Goal: Task Accomplishment & Management: Use online tool/utility

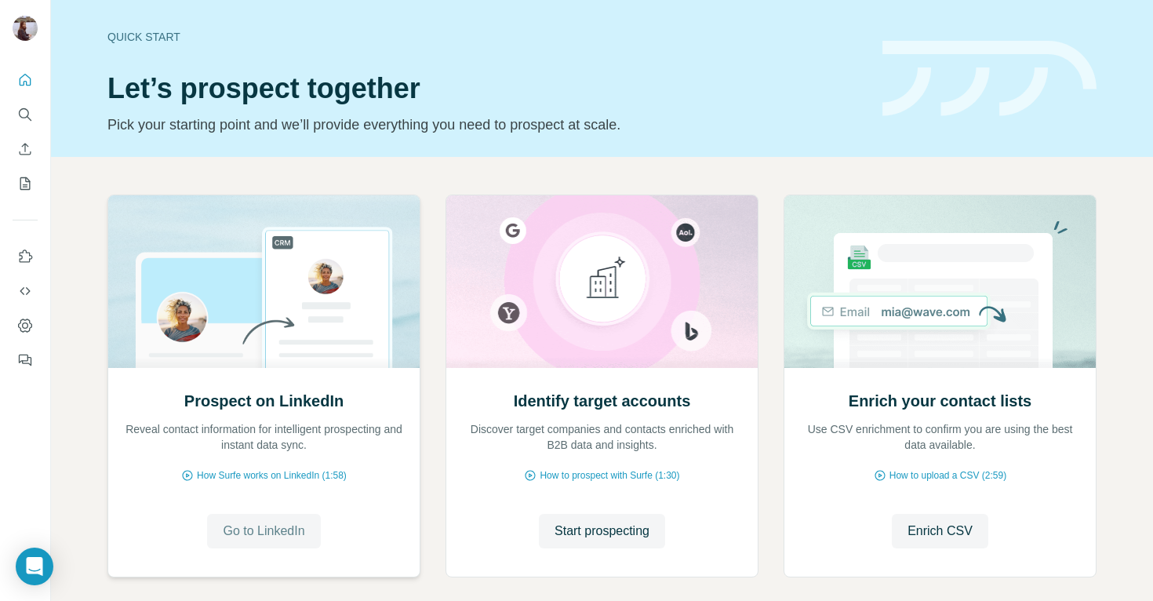
click at [241, 522] on span "Go to LinkedIn" at bounding box center [264, 531] width 82 height 19
click at [13, 115] on button "Search" at bounding box center [25, 114] width 25 height 28
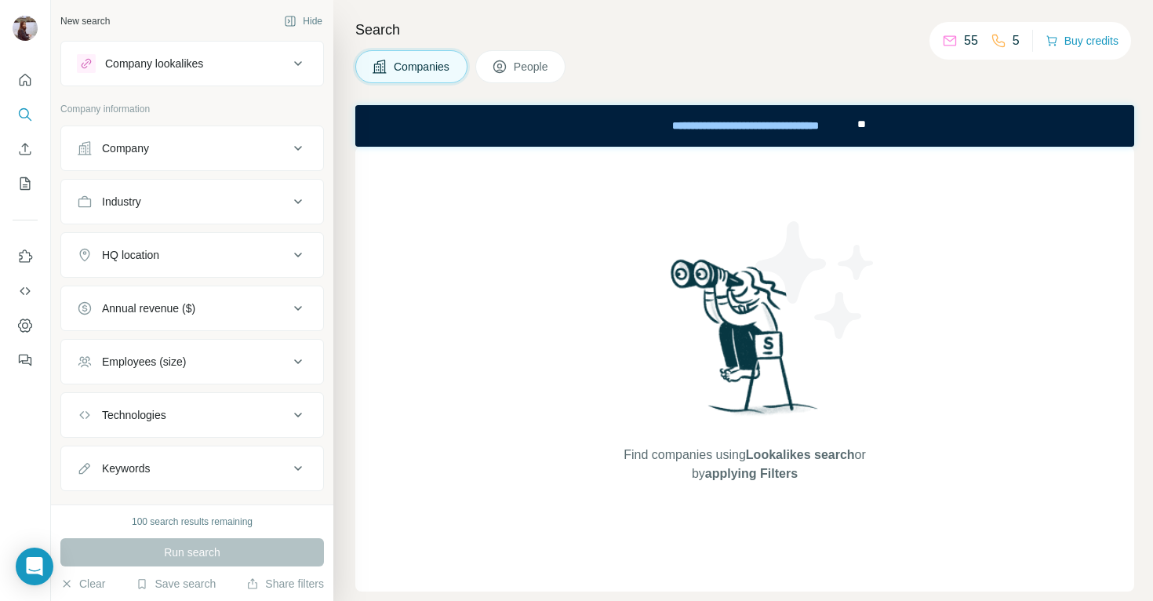
click at [171, 143] on div "Company" at bounding box center [183, 148] width 212 height 16
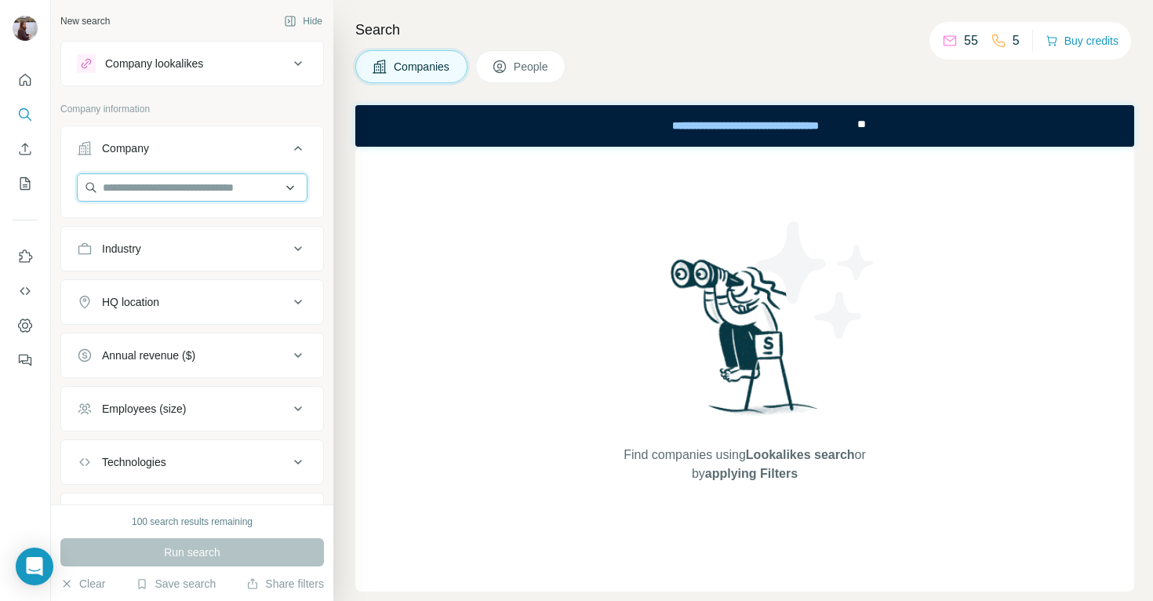
click at [170, 189] on input "text" at bounding box center [192, 187] width 231 height 28
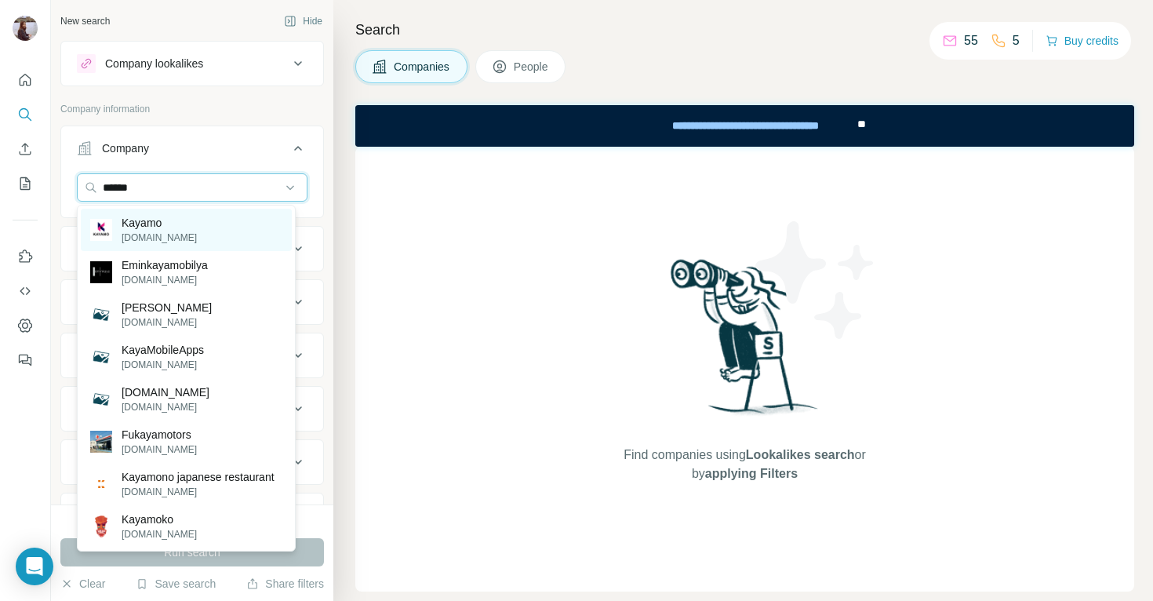
type input "******"
click at [168, 227] on p "Kayamo" at bounding box center [159, 223] width 75 height 16
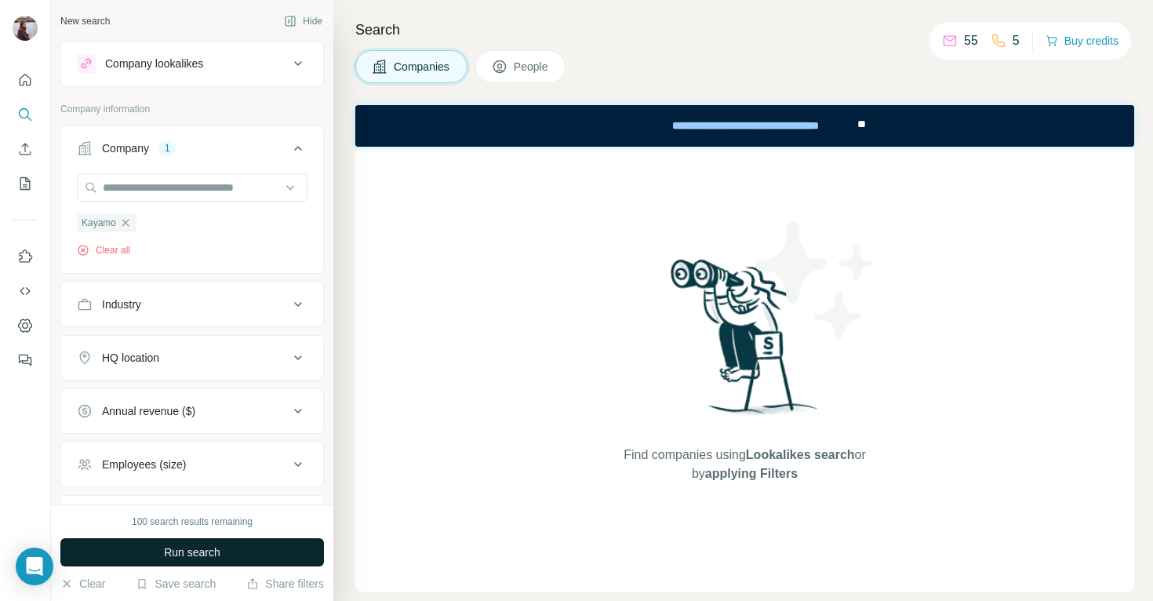
click at [201, 541] on button "Run search" at bounding box center [192, 552] width 264 height 28
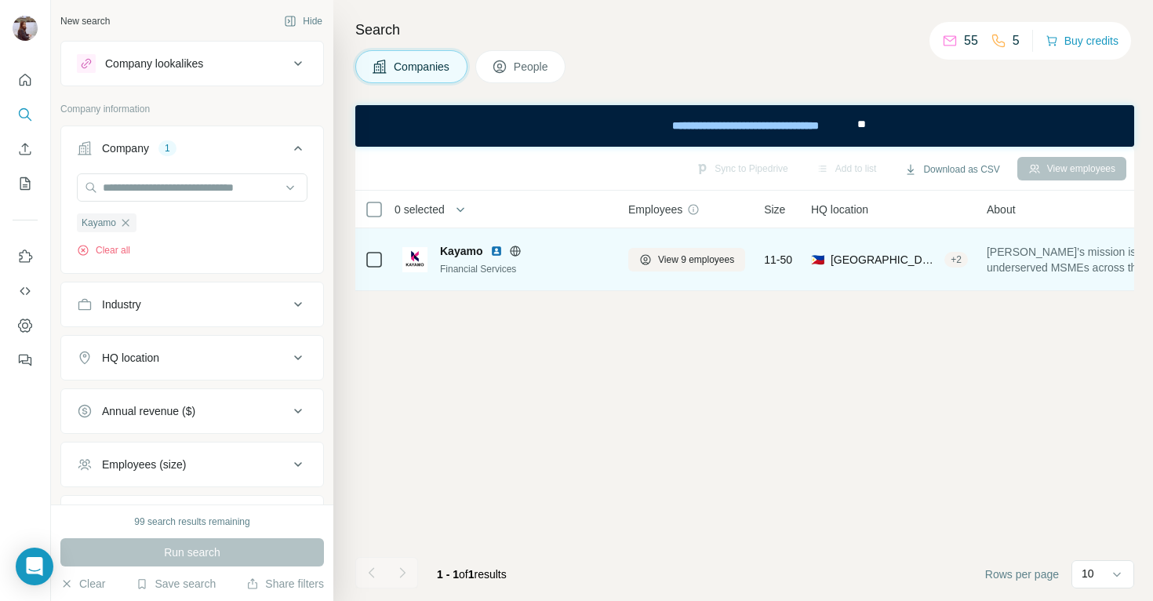
click at [597, 263] on div "Financial Services" at bounding box center [524, 269] width 169 height 14
click at [684, 253] on span "View 9 employees" at bounding box center [696, 260] width 76 height 14
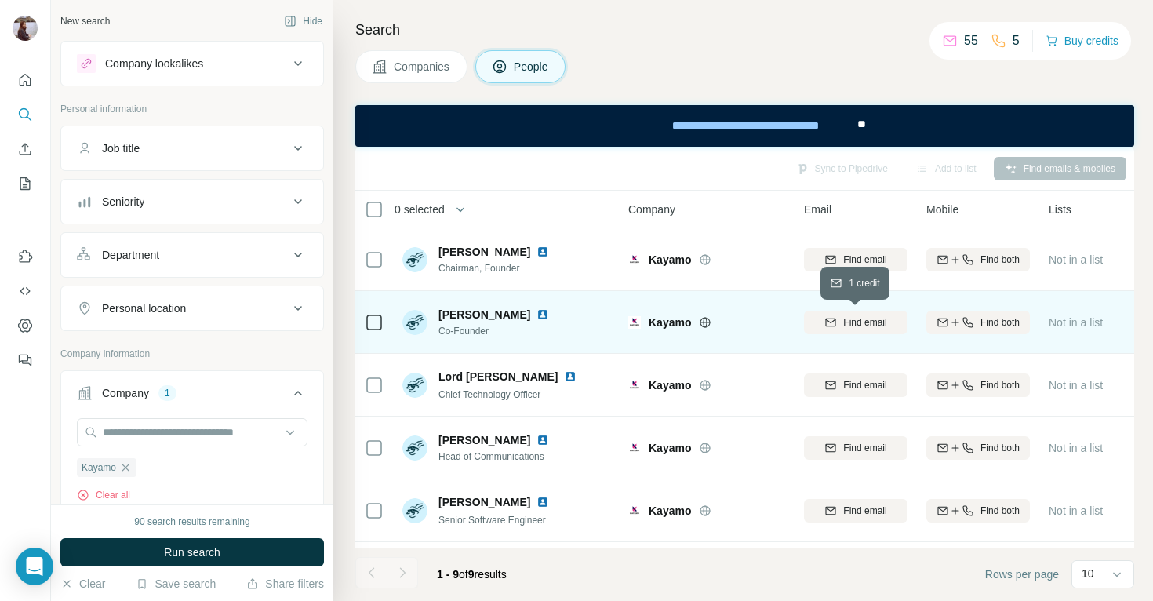
click at [861, 315] on span "Find email" at bounding box center [864, 322] width 43 height 14
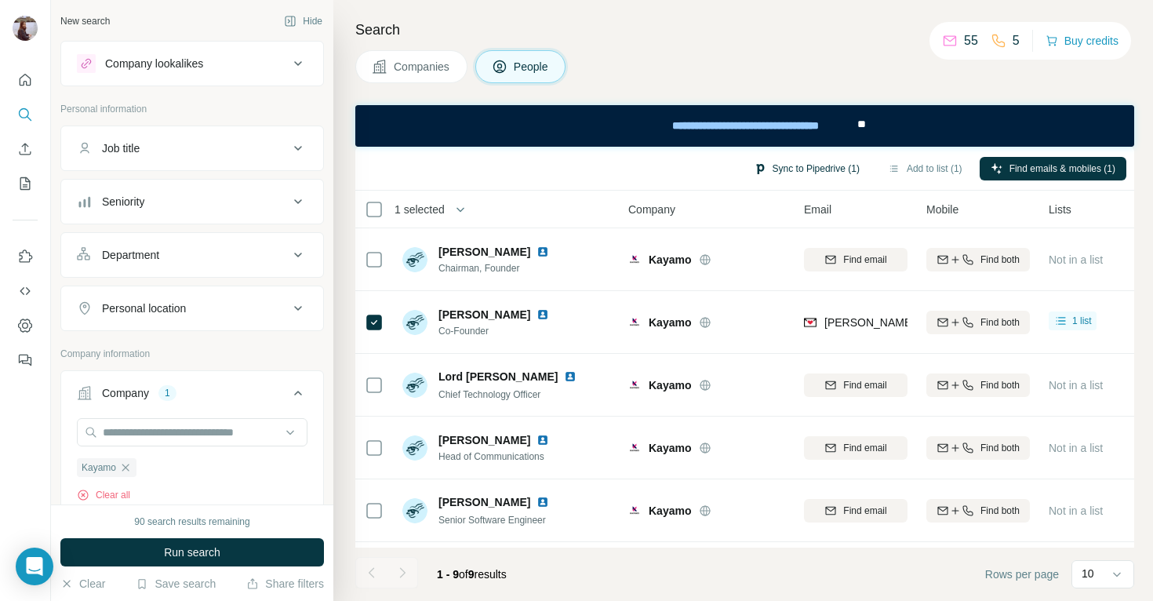
click at [784, 166] on button "Sync to Pipedrive (1)" at bounding box center [807, 169] width 128 height 24
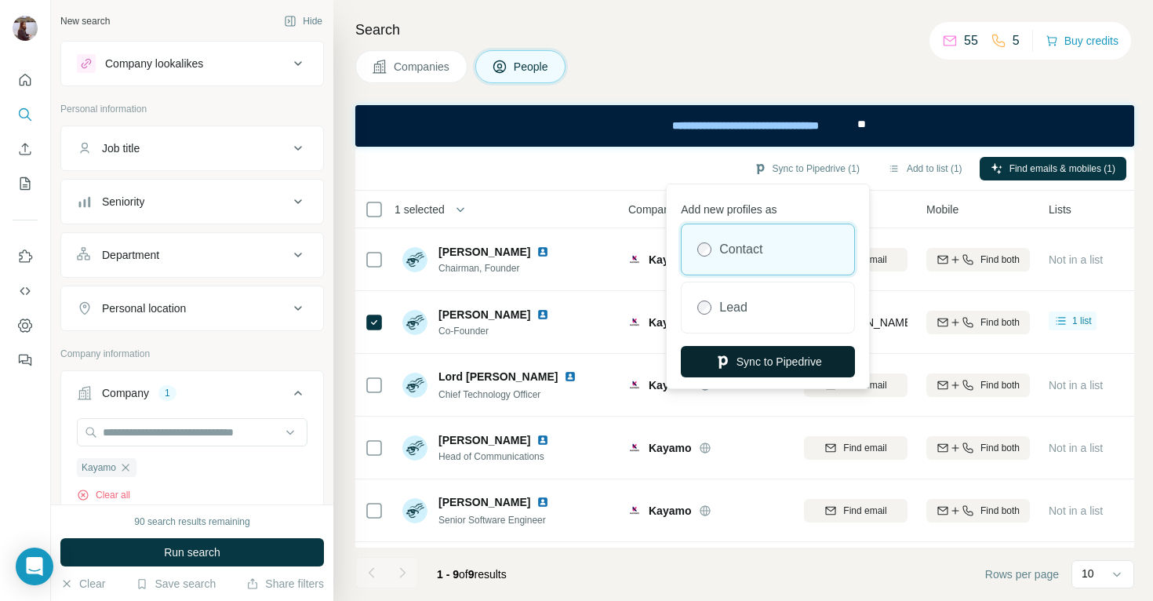
click at [776, 360] on button "Sync to Pipedrive" at bounding box center [768, 361] width 174 height 31
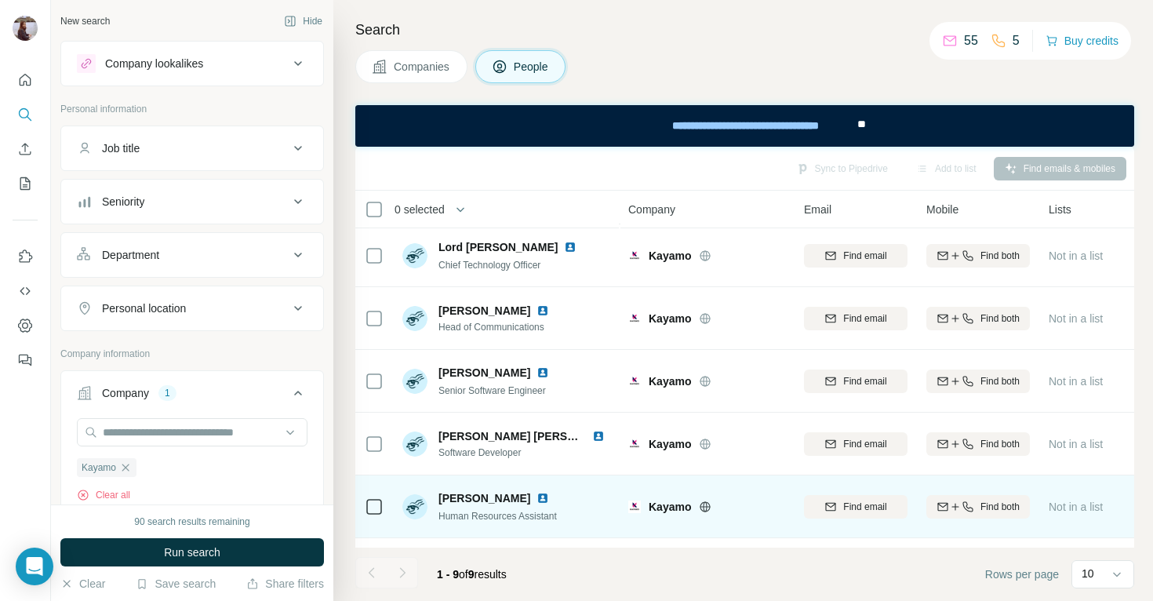
scroll to position [254, 0]
